Goal: Check status: Check status

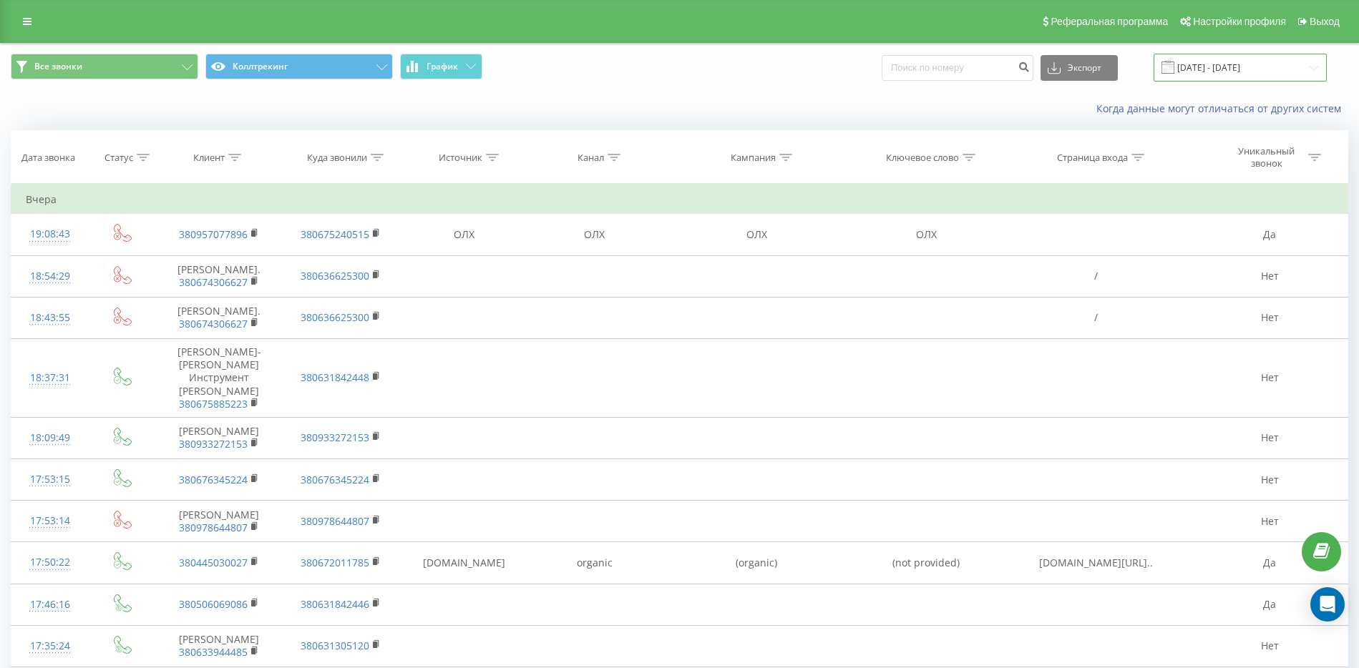
click at [1270, 68] on input "[DATE] - [DATE]" at bounding box center [1239, 68] width 173 height 28
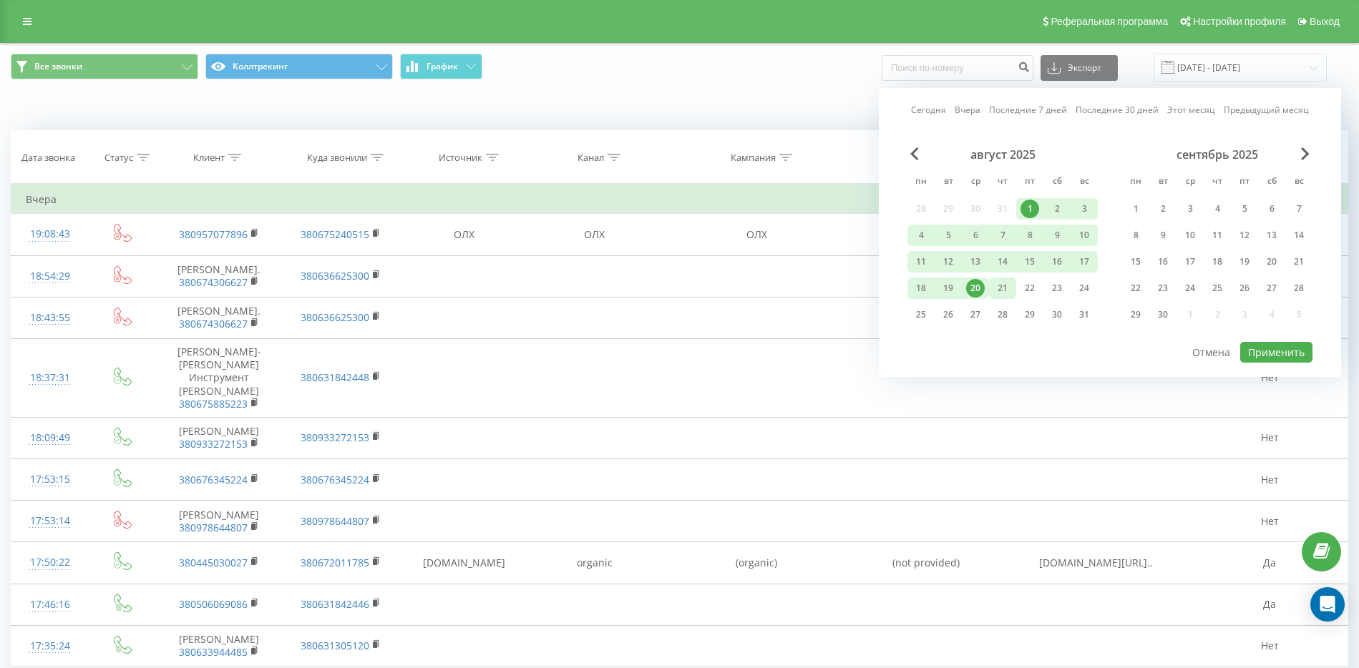
click at [996, 286] on div "21" at bounding box center [1002, 288] width 19 height 19
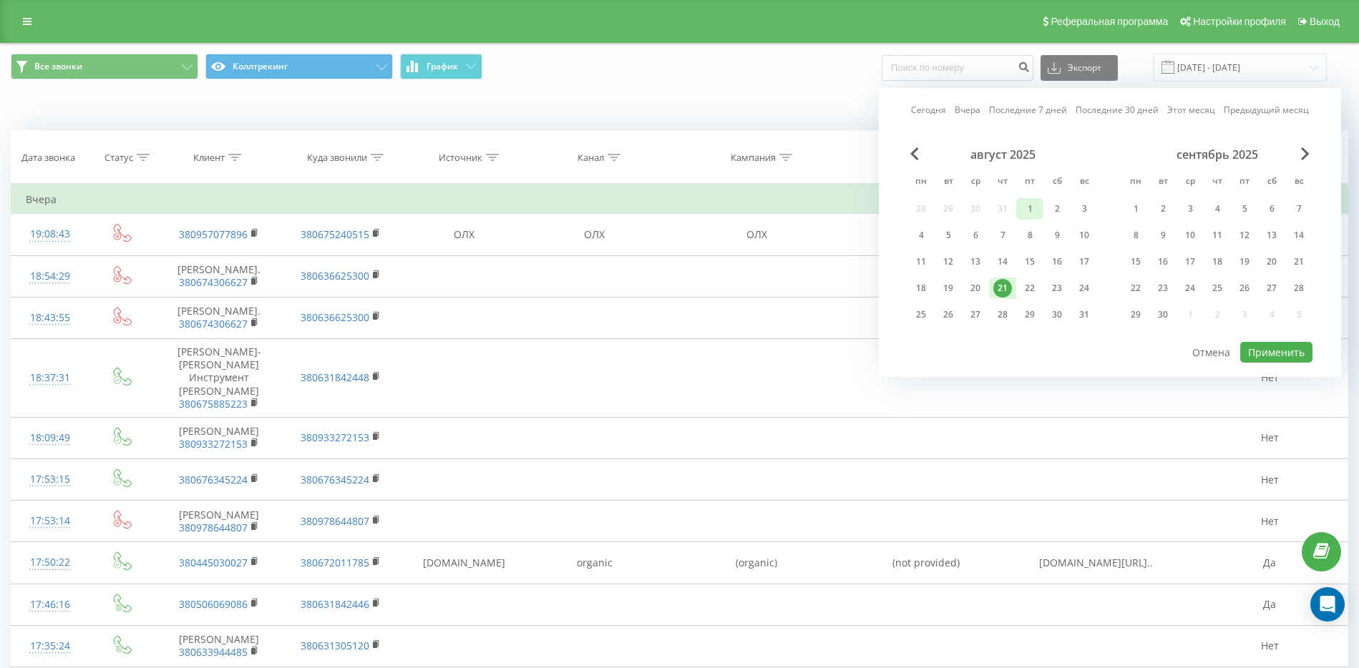
click at [1030, 206] on div "1" at bounding box center [1029, 209] width 19 height 19
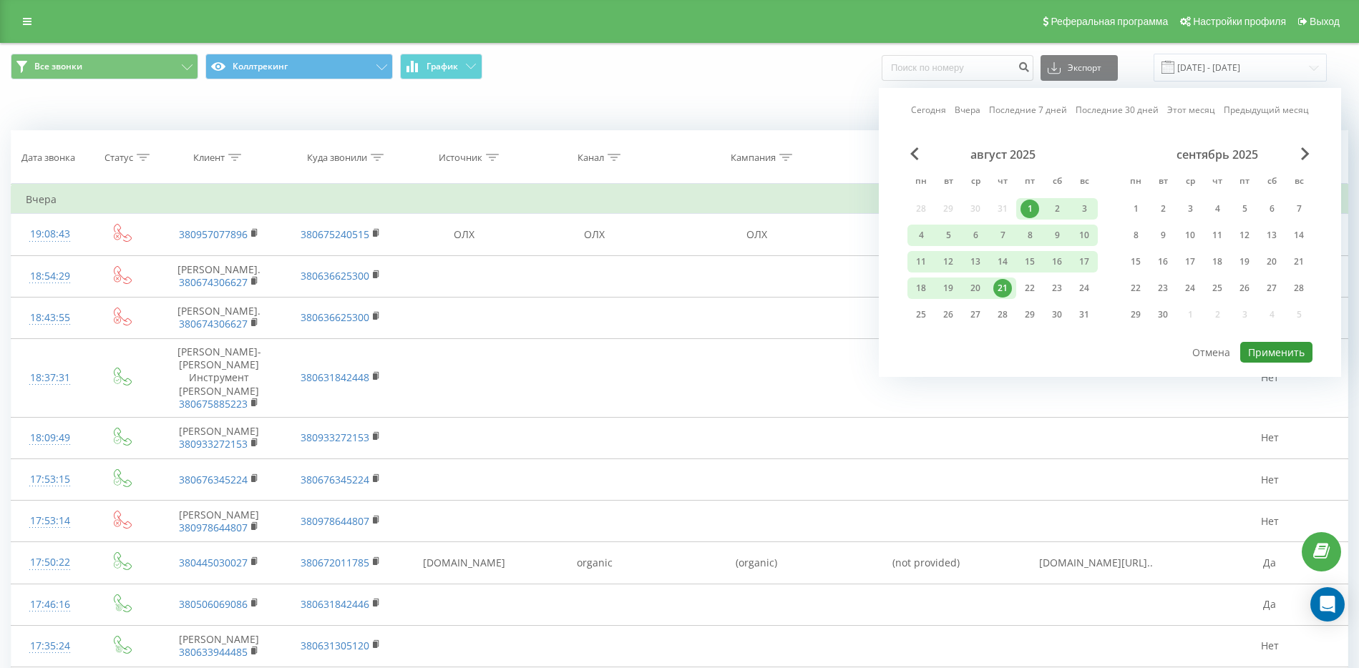
click at [1264, 349] on button "Применить" at bounding box center [1276, 352] width 72 height 21
type input "[DATE] - [DATE]"
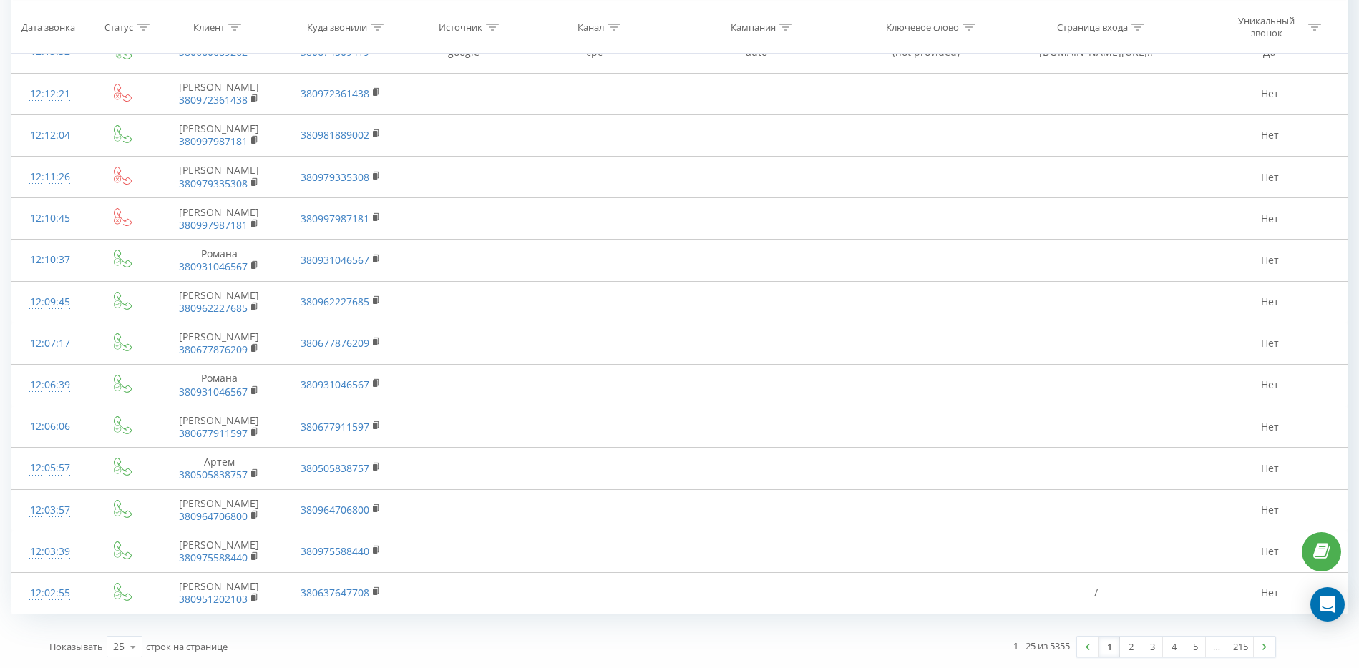
scroll to position [651, 0]
click at [1130, 648] on link "2" at bounding box center [1130, 647] width 21 height 20
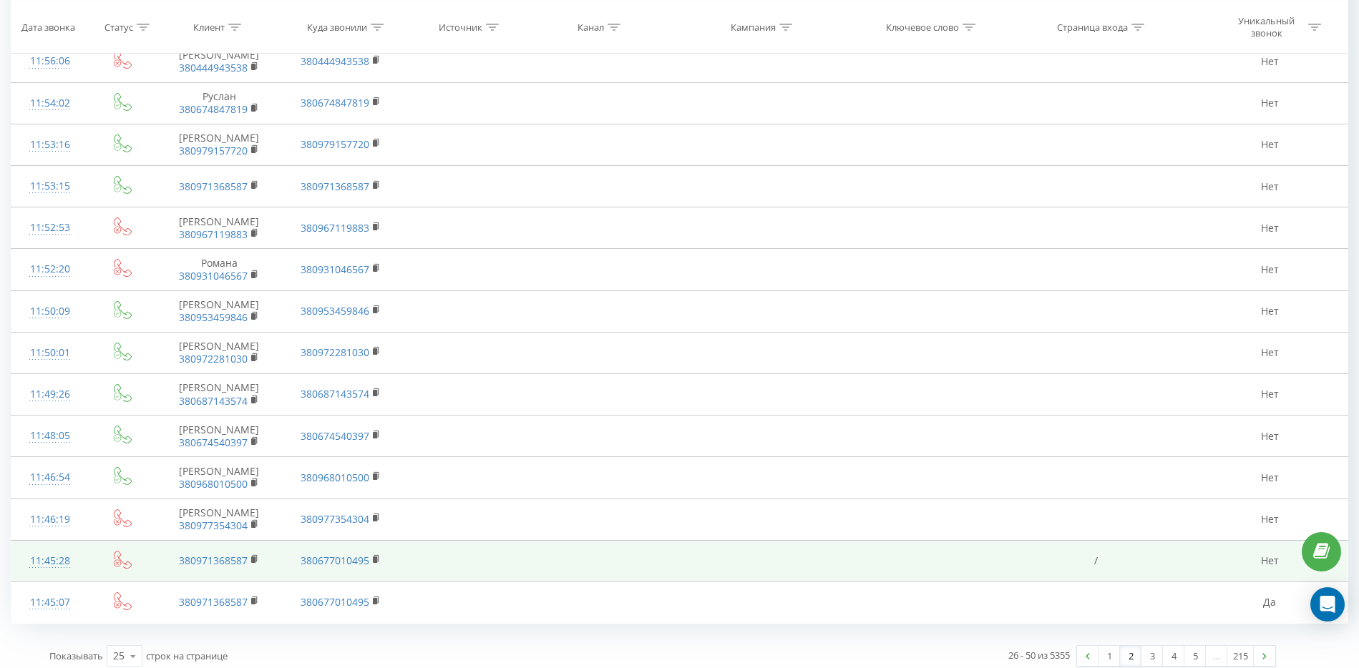
scroll to position [673, 0]
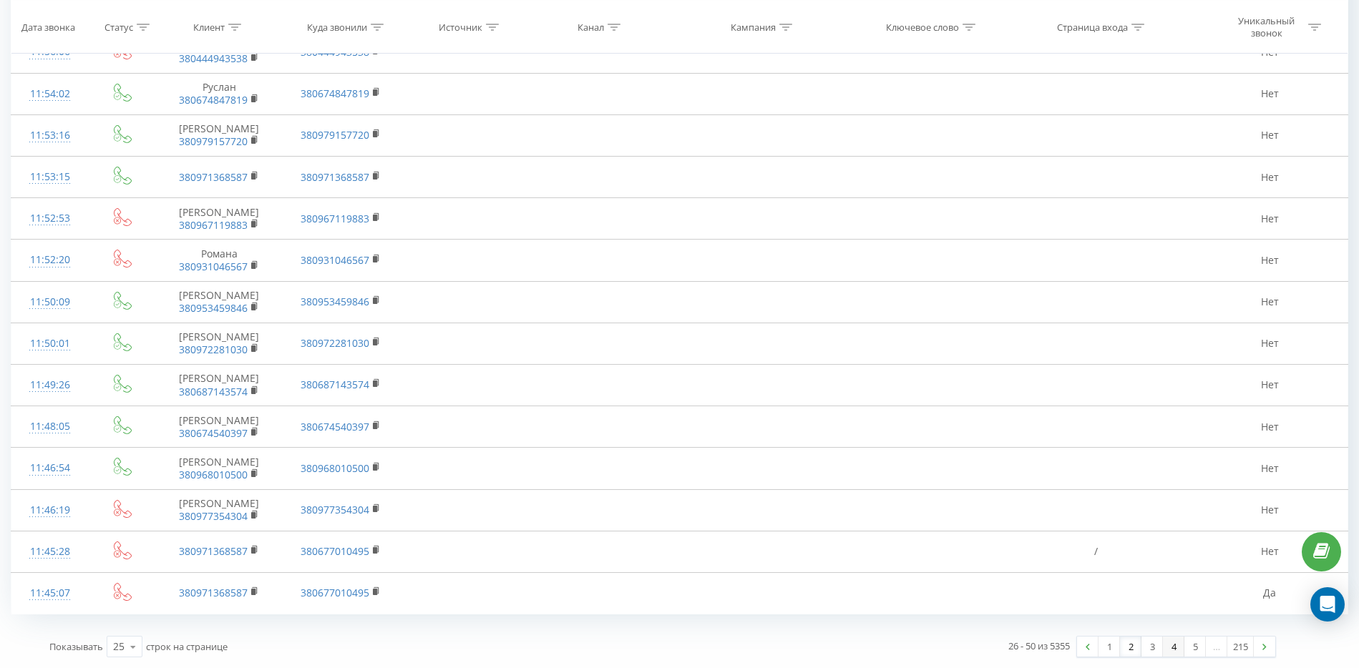
click at [1173, 654] on link "4" at bounding box center [1173, 647] width 21 height 20
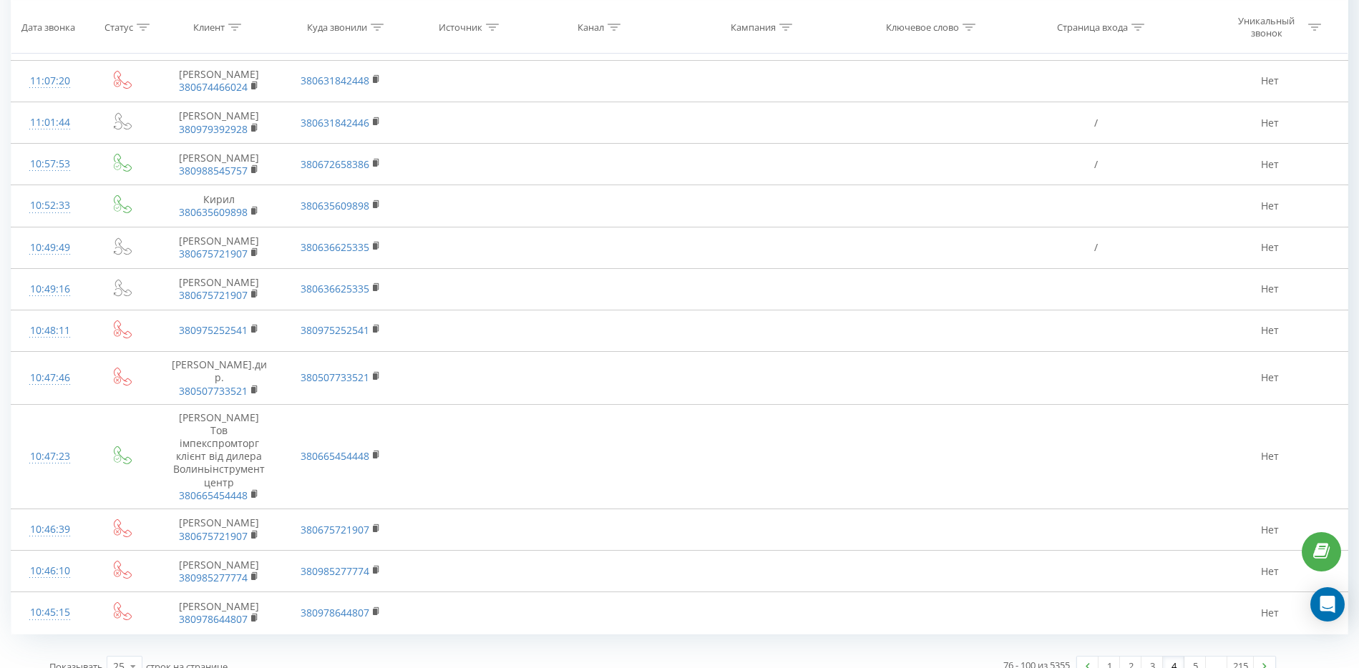
scroll to position [749, 0]
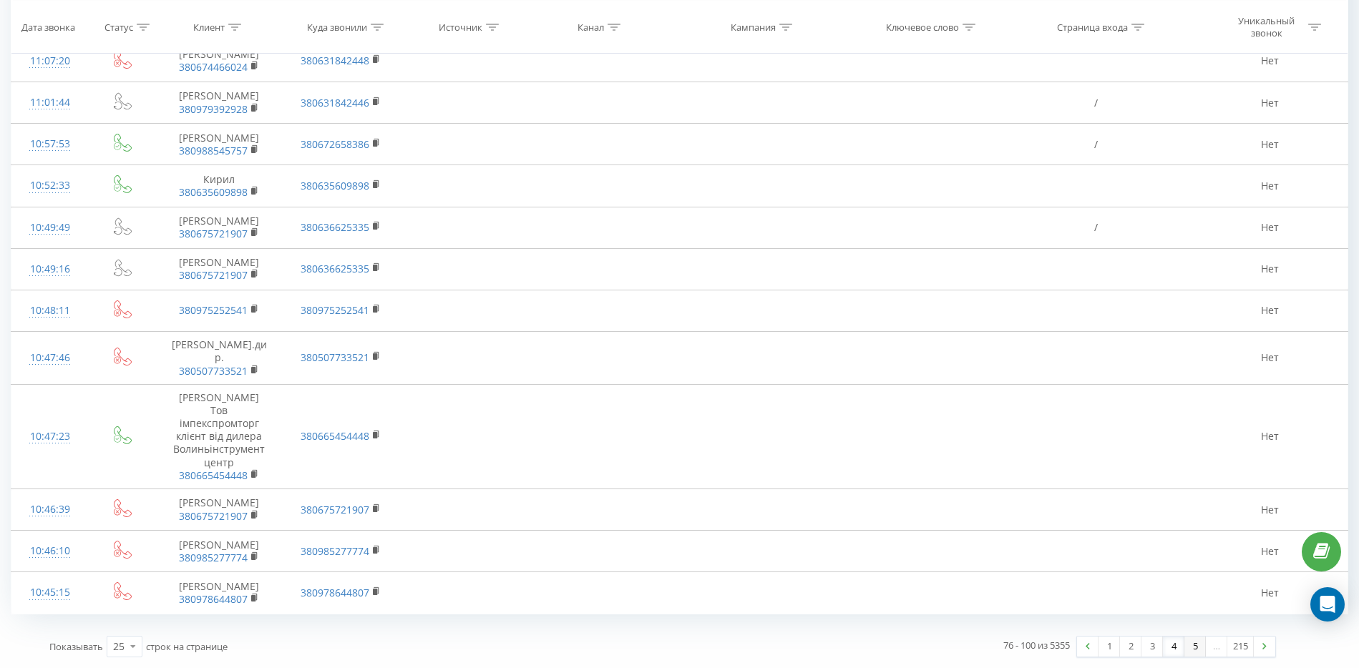
click at [1190, 649] on link "5" at bounding box center [1194, 647] width 21 height 20
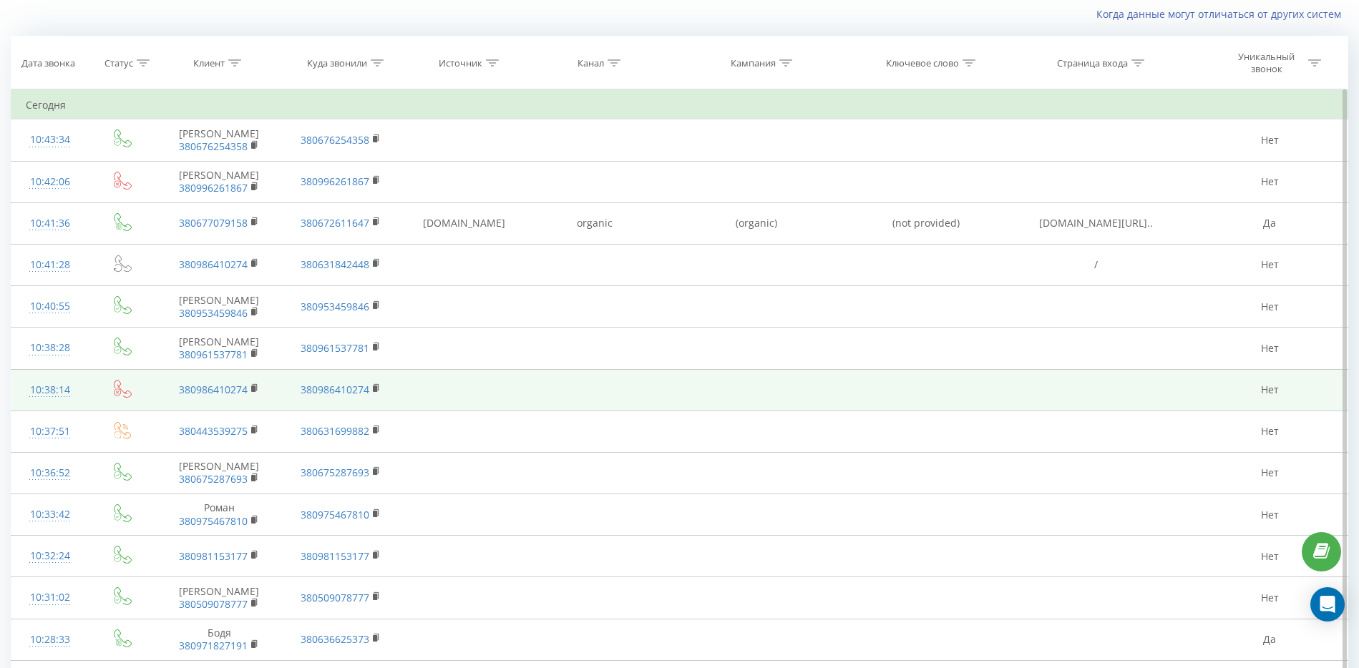
scroll to position [698, 0]
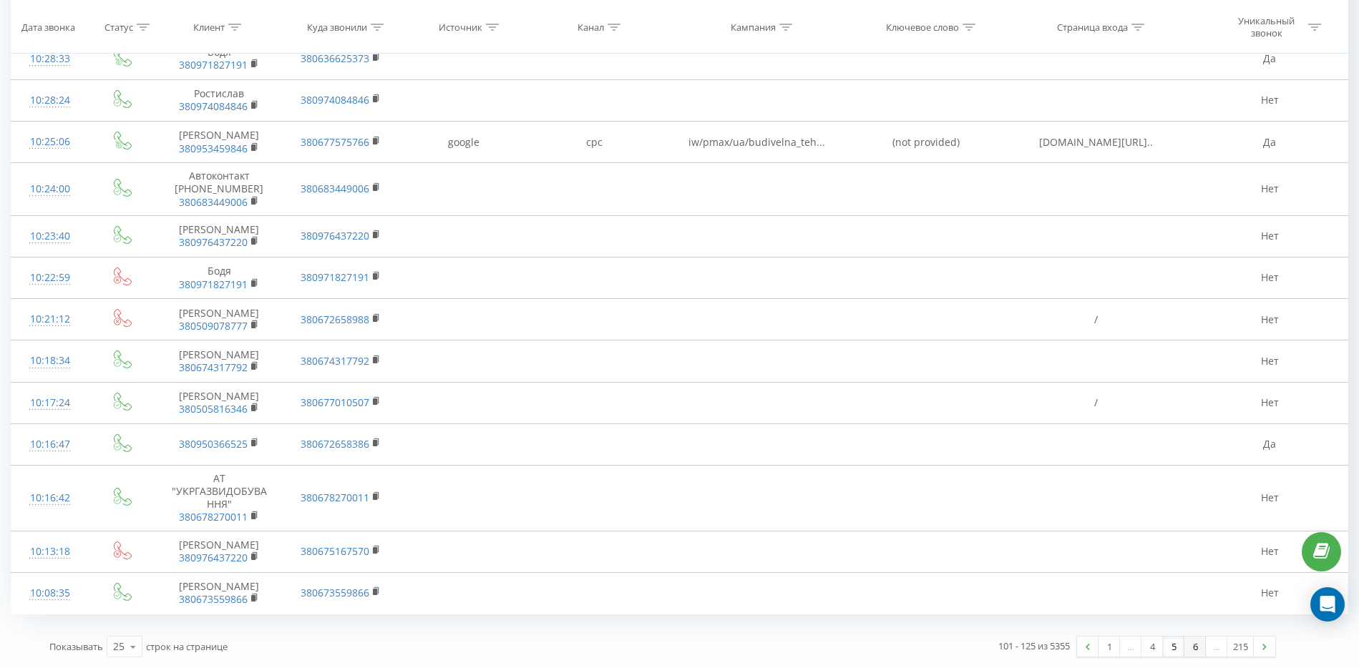
click at [1195, 648] on link "6" at bounding box center [1194, 647] width 21 height 20
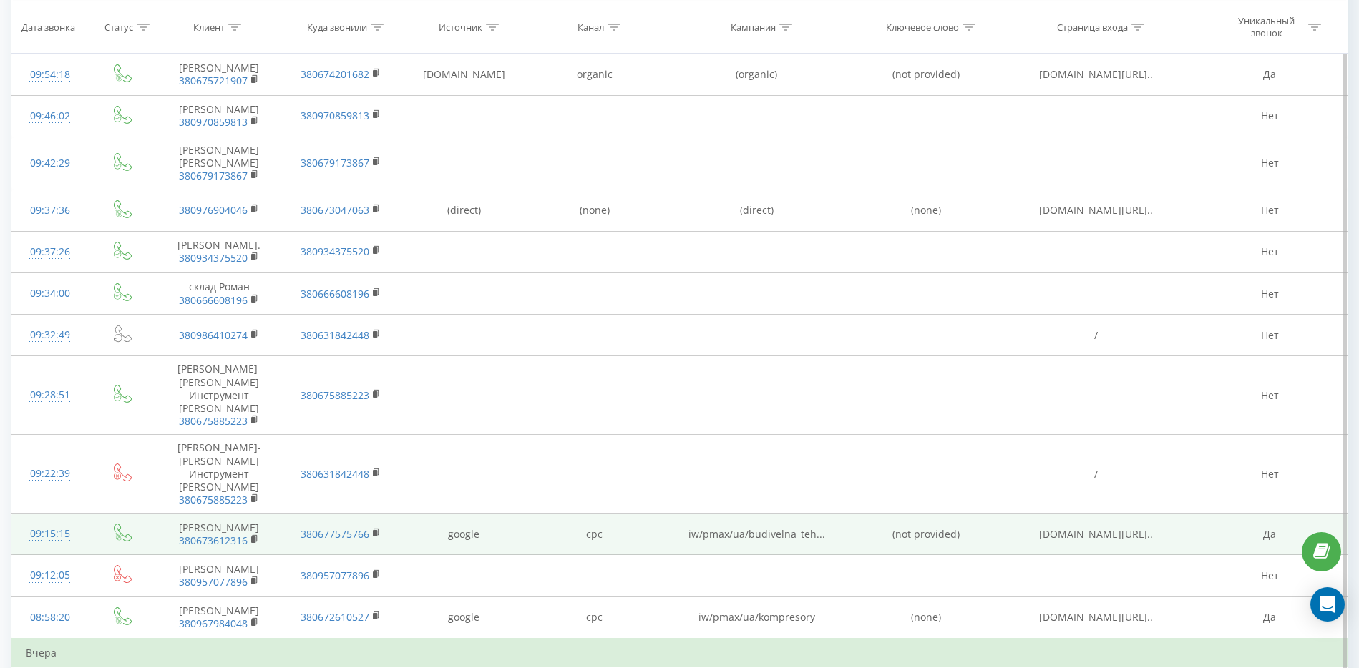
scroll to position [290, 0]
